Goal: Task Accomplishment & Management: Use online tool/utility

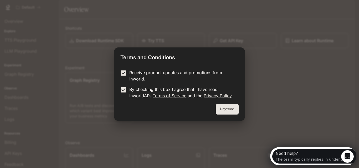
click at [224, 112] on button "Proceed" at bounding box center [227, 109] width 23 height 11
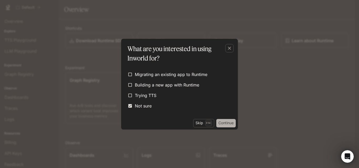
click at [220, 125] on button "Continue" at bounding box center [225, 123] width 19 height 8
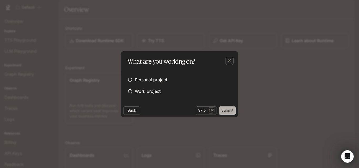
click at [225, 113] on button "Submit" at bounding box center [227, 111] width 17 height 8
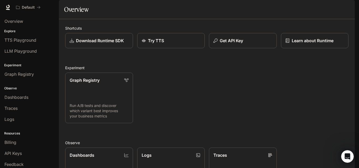
scroll to position [14, 0]
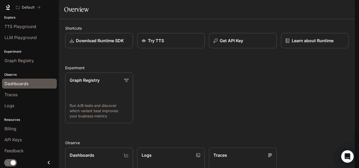
click at [22, 86] on span "Dashboards" at bounding box center [16, 84] width 24 height 6
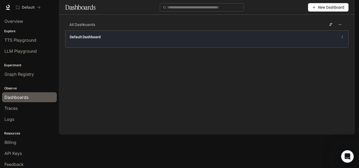
click at [155, 48] on div "Default Dashboard" at bounding box center [206, 38] width 283 height 17
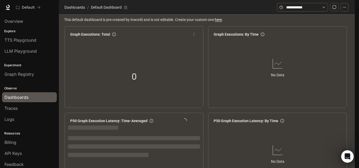
click at [152, 63] on div "0" at bounding box center [134, 76] width 132 height 67
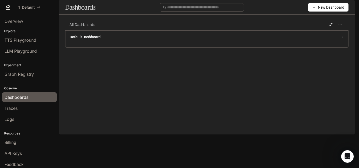
click at [322, 10] on span "New Dashboard" at bounding box center [331, 7] width 26 height 6
click at [322, 33] on div "Create dashboard" at bounding box center [322, 33] width 44 height 6
